Goal: Navigation & Orientation: Understand site structure

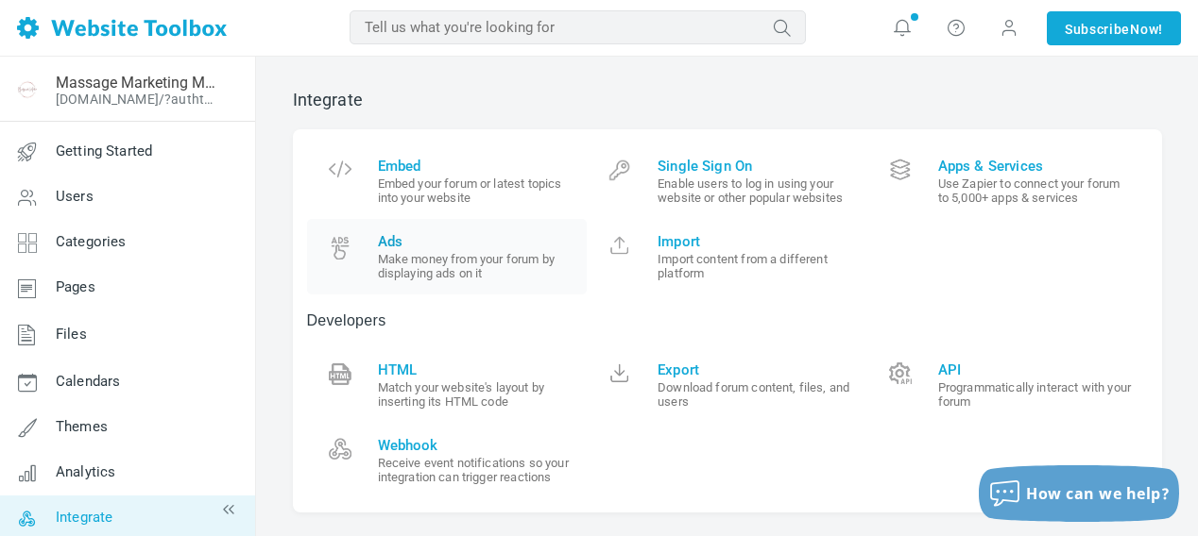
scroll to position [73, 0]
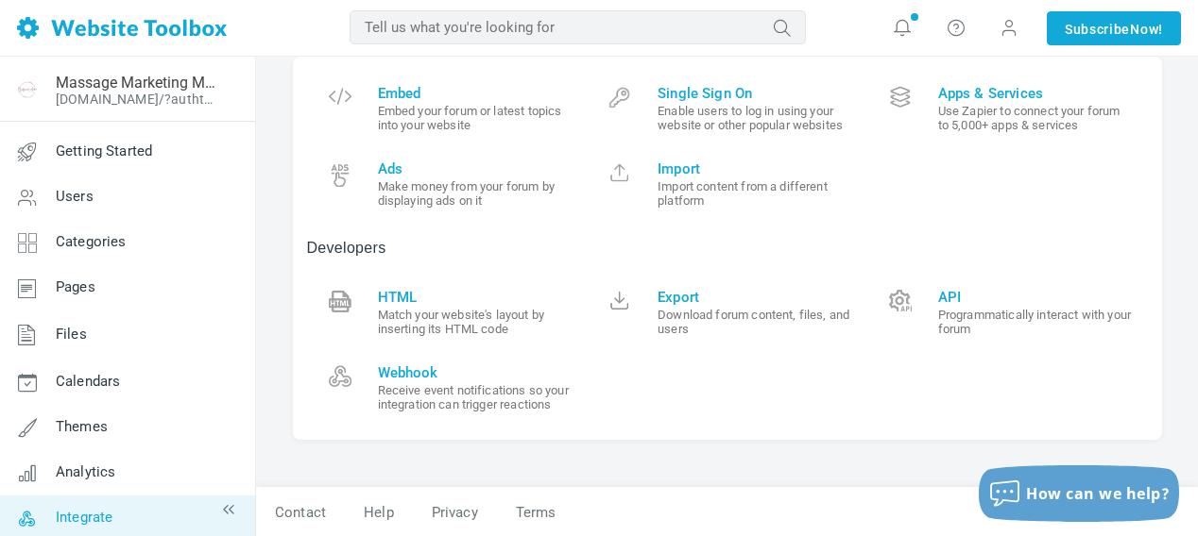
click at [47, 26] on img at bounding box center [122, 28] width 210 height 22
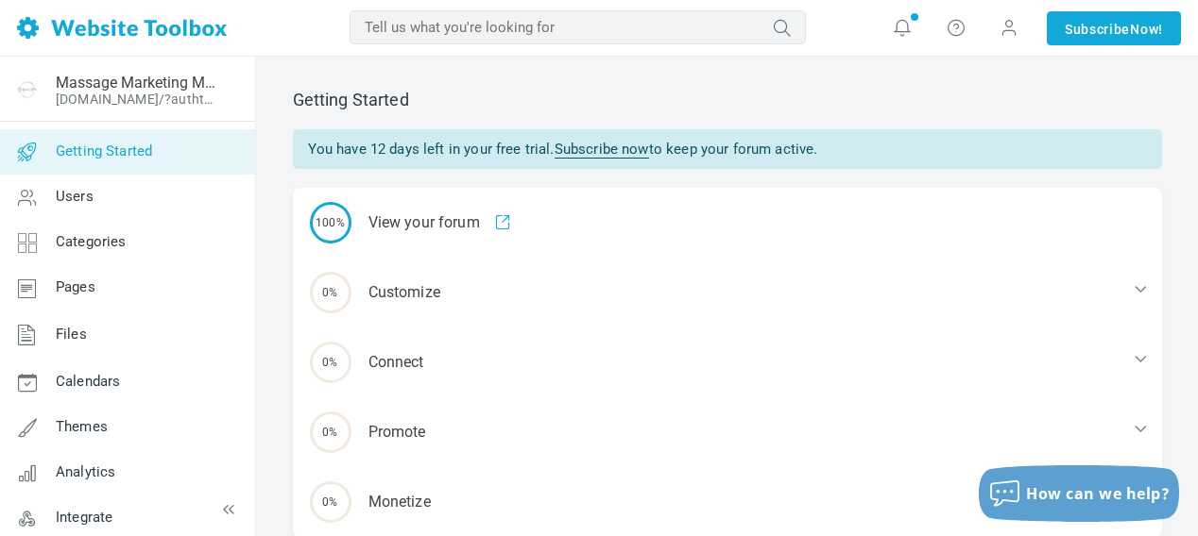
click at [153, 28] on img at bounding box center [122, 28] width 210 height 22
